Goal: Check status

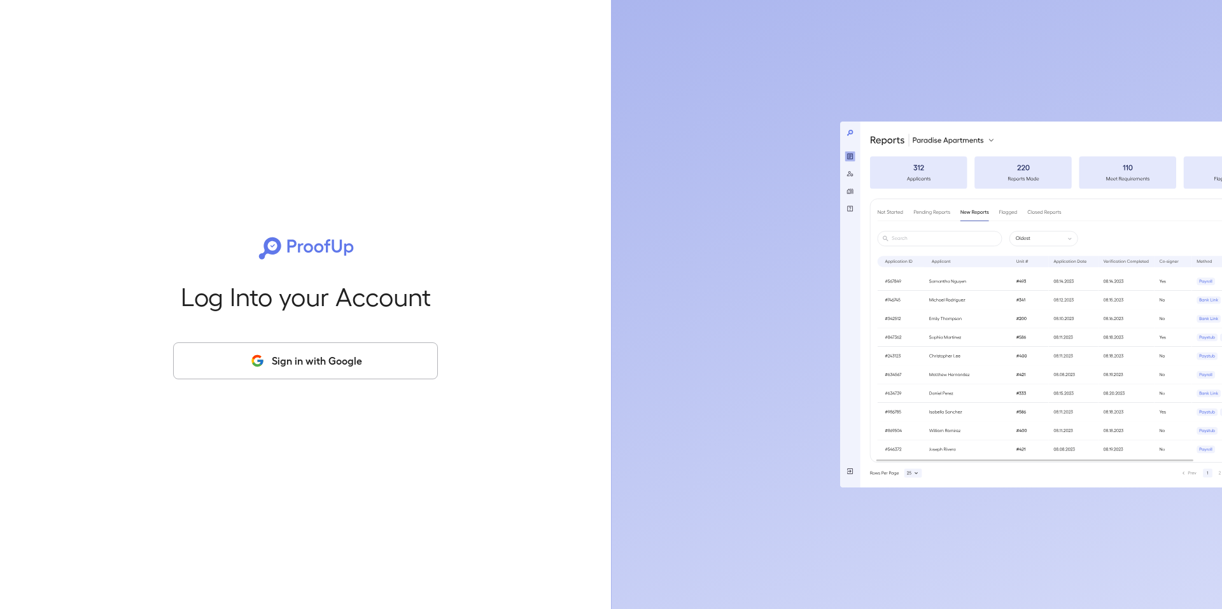
drag, startPoint x: 304, startPoint y: 351, endPoint x: 299, endPoint y: 358, distance: 8.2
click at [302, 355] on button "Sign in with Google" at bounding box center [305, 360] width 265 height 37
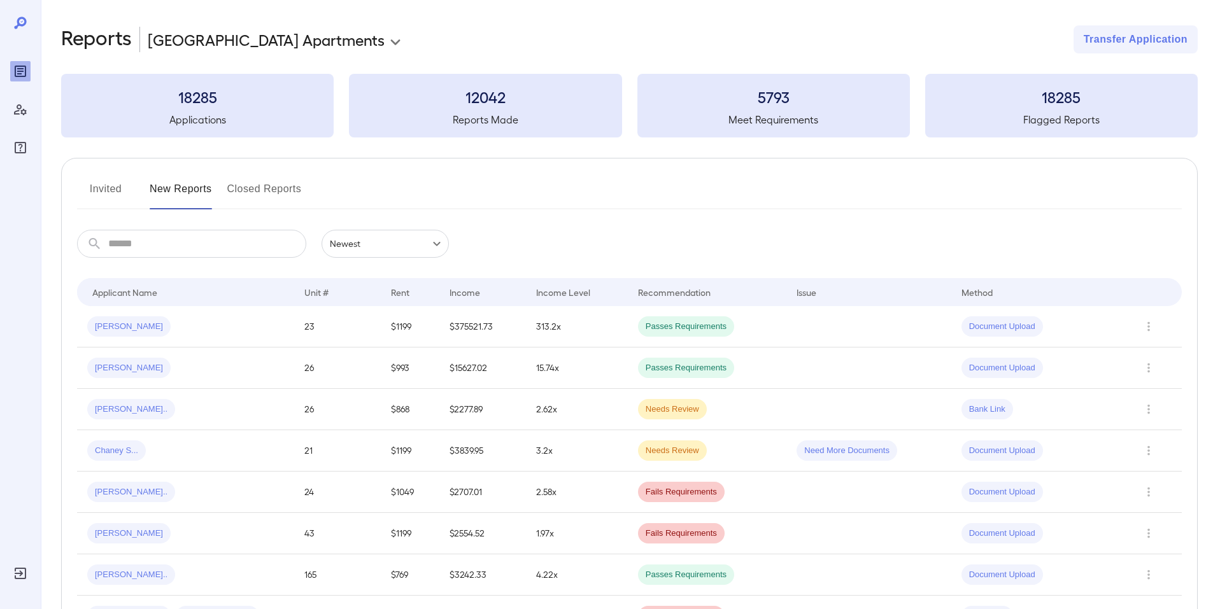
click at [115, 188] on button "Invited" at bounding box center [105, 194] width 57 height 31
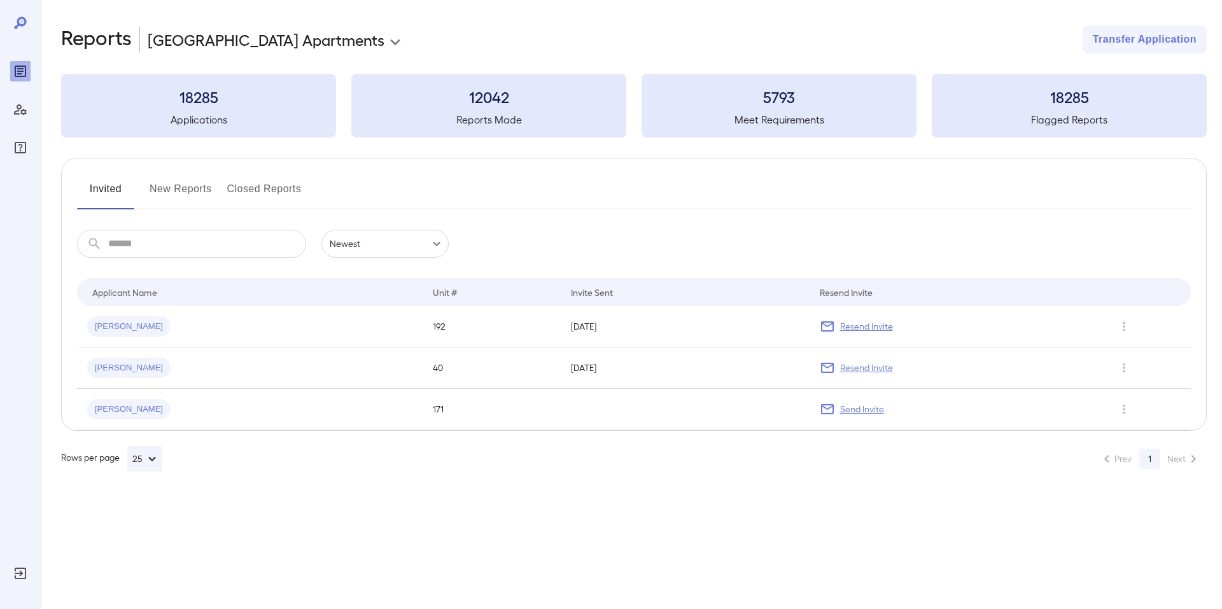
click at [196, 186] on button "New Reports" at bounding box center [181, 194] width 62 height 31
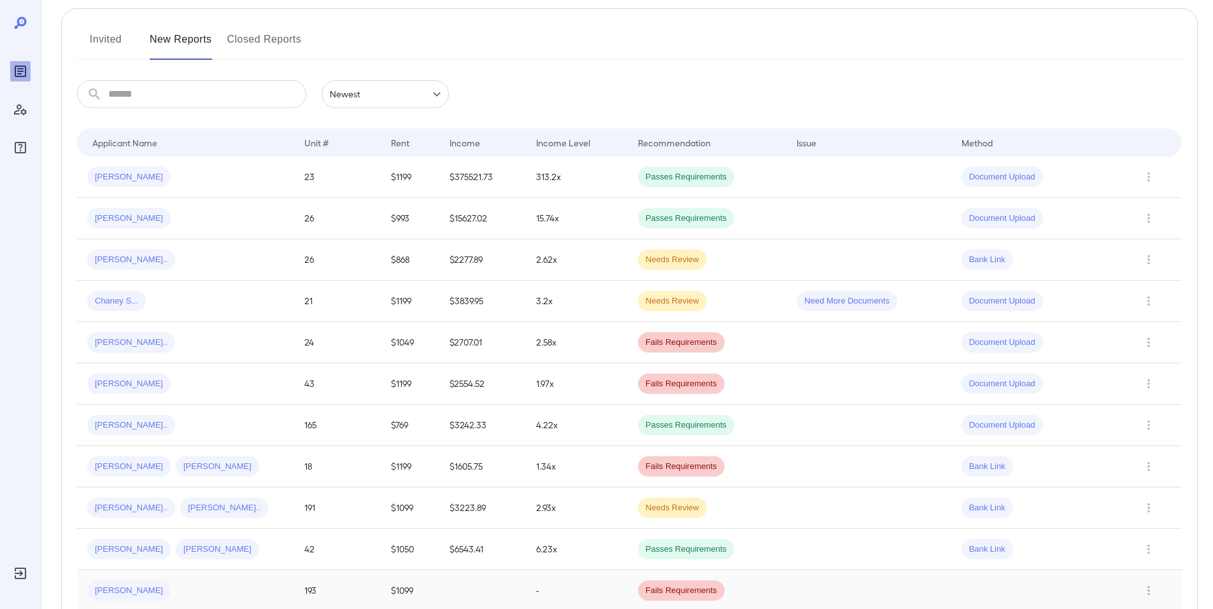
scroll to position [127, 0]
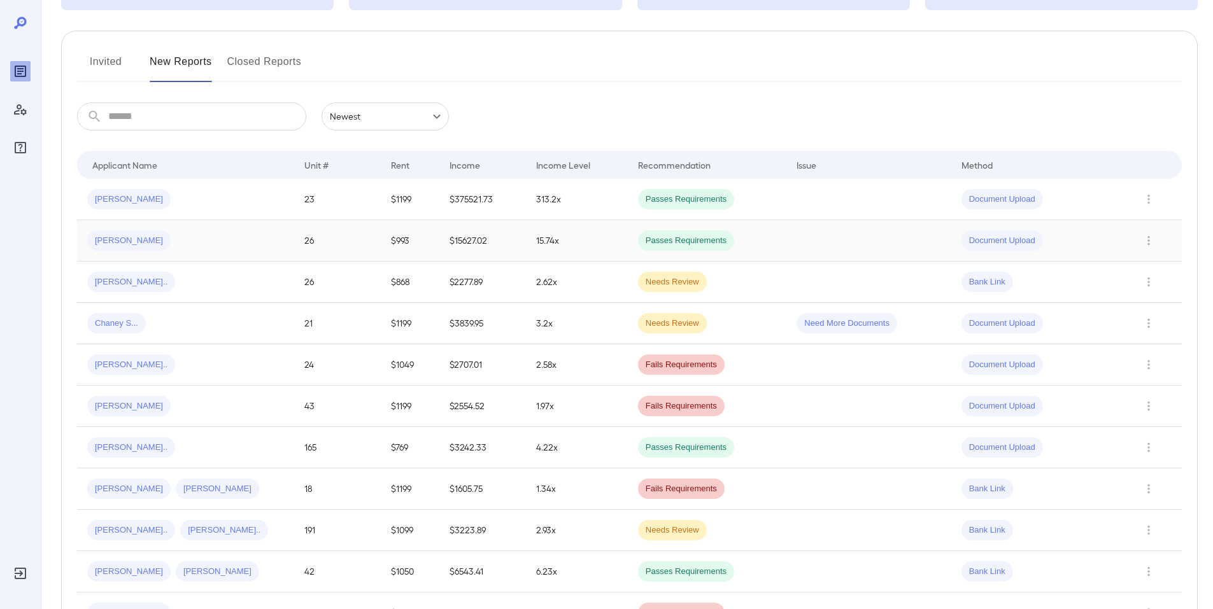
click at [178, 243] on div "William E..." at bounding box center [185, 240] width 197 height 20
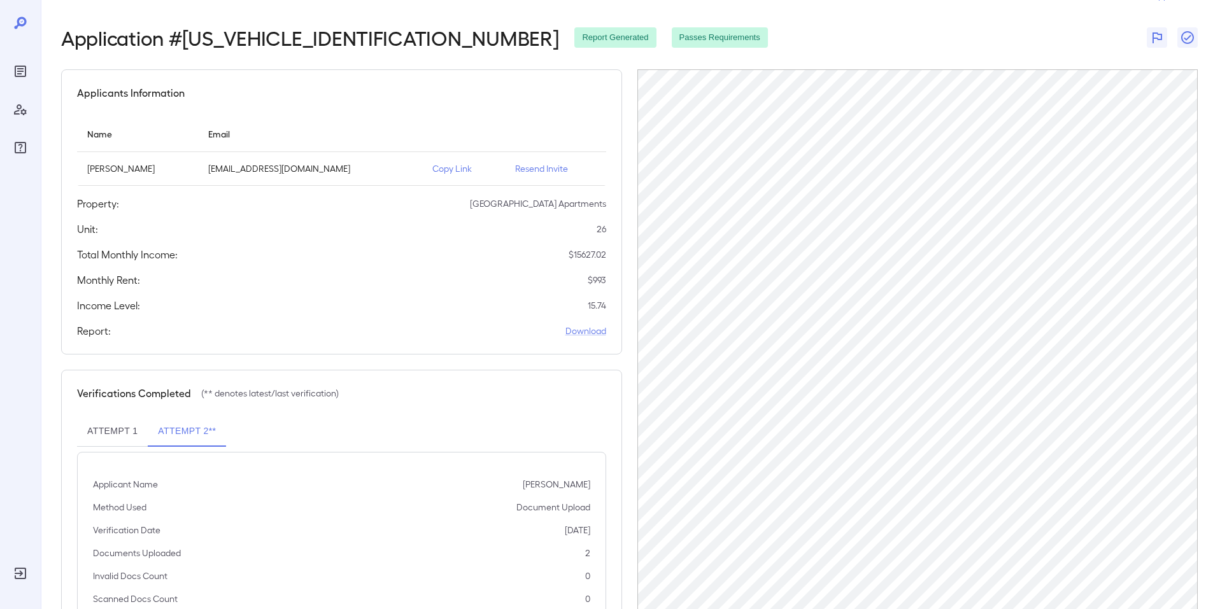
scroll to position [99, 0]
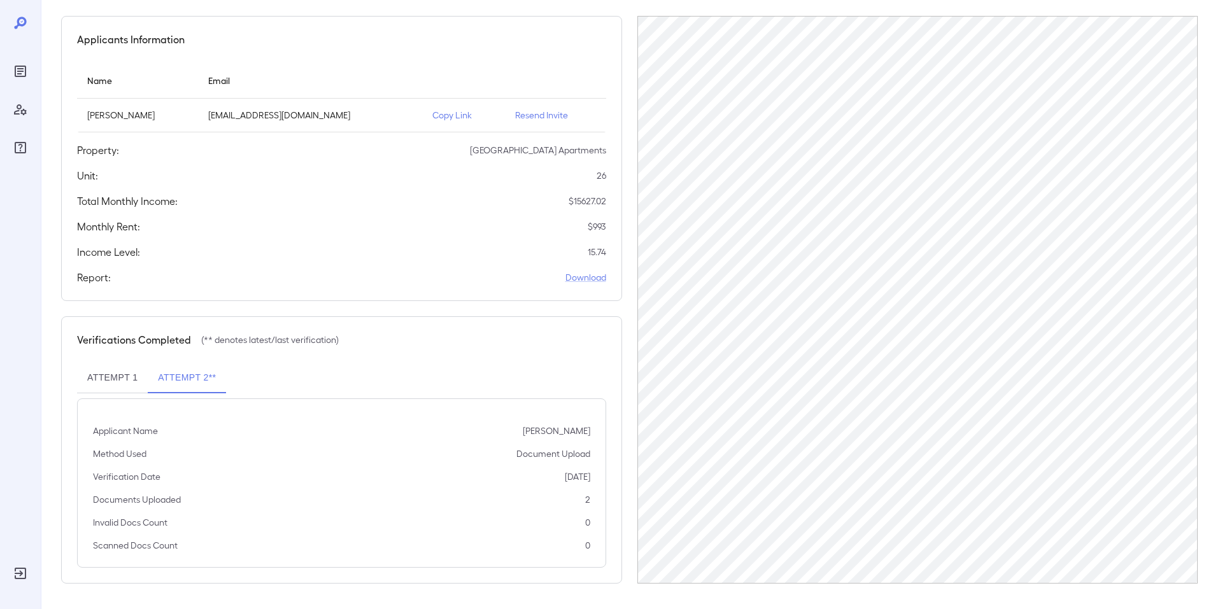
click at [113, 369] on button "Attempt 1" at bounding box center [112, 378] width 71 height 31
click at [175, 371] on button "Attempt 2**" at bounding box center [187, 378] width 78 height 31
